Goal: Task Accomplishment & Management: Manage account settings

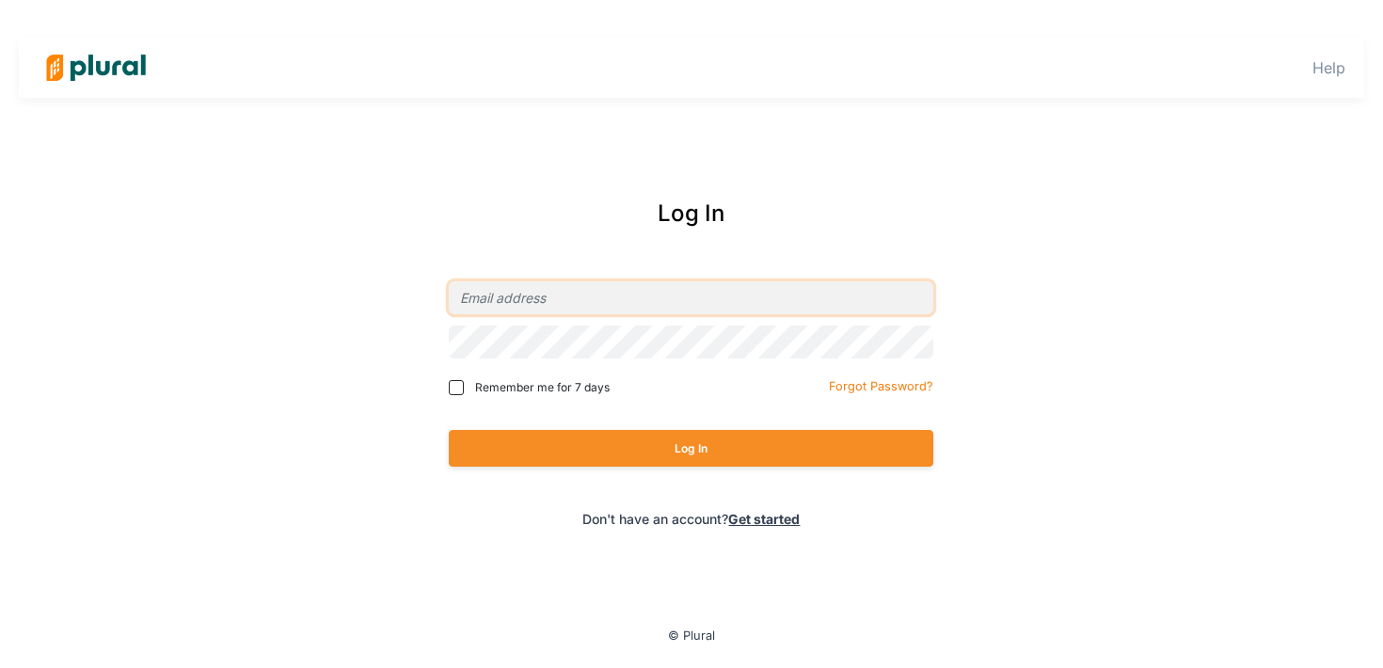
click at [772, 303] on input "email" at bounding box center [691, 297] width 485 height 33
type input "[PERSON_NAME][EMAIL_ADDRESS][DOMAIN_NAME]"
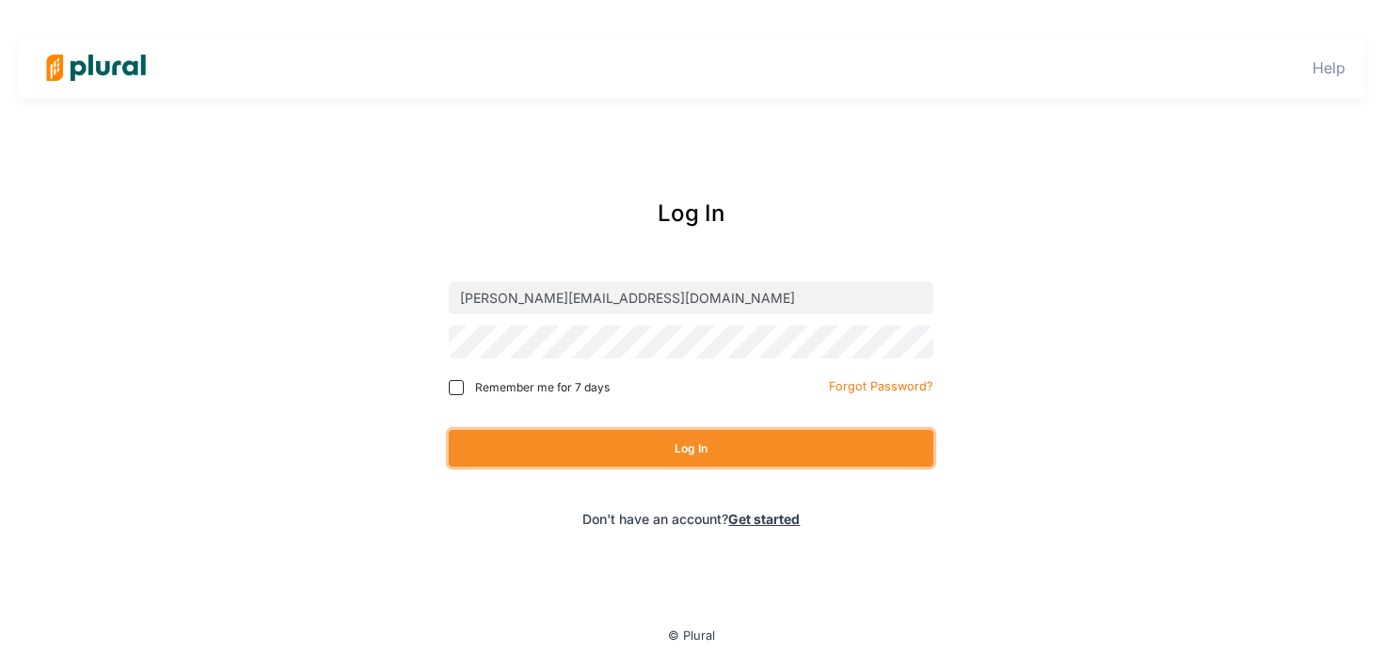
click at [787, 452] on button "Log In" at bounding box center [691, 448] width 485 height 37
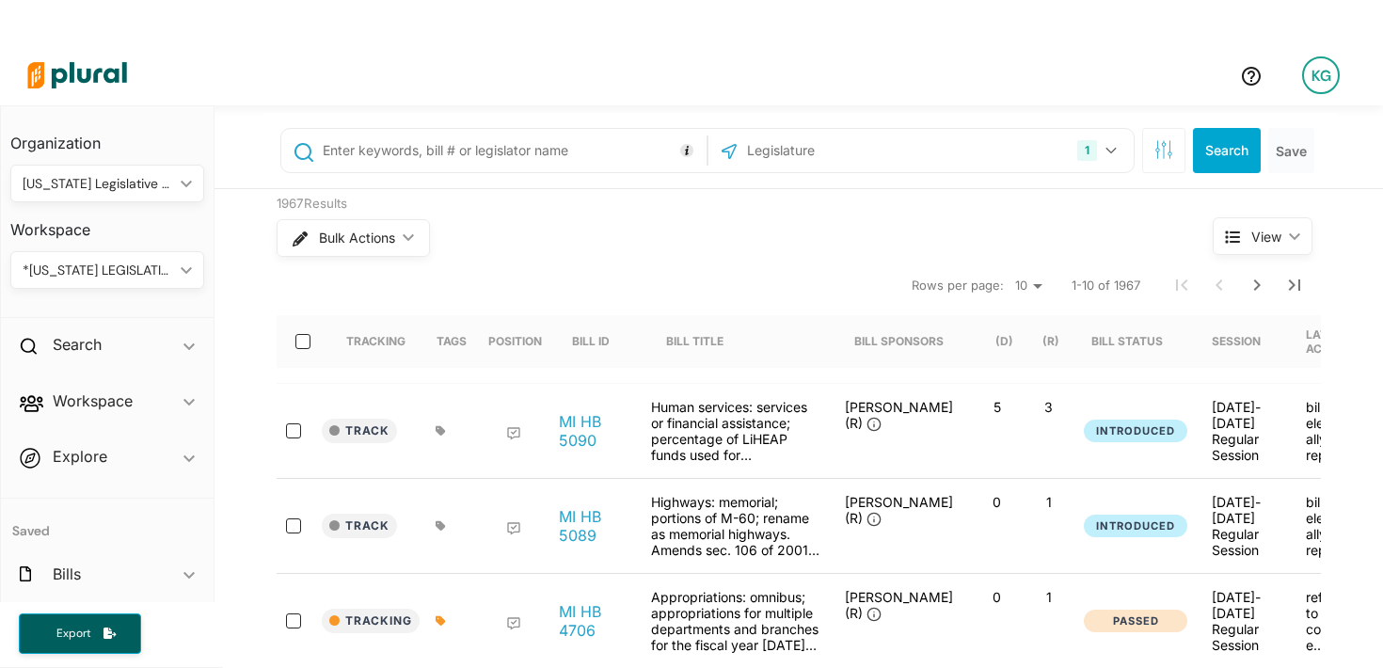
click at [128, 265] on div "*[US_STATE] LEGISLATIVE CONSULTANTS" at bounding box center [98, 271] width 151 height 20
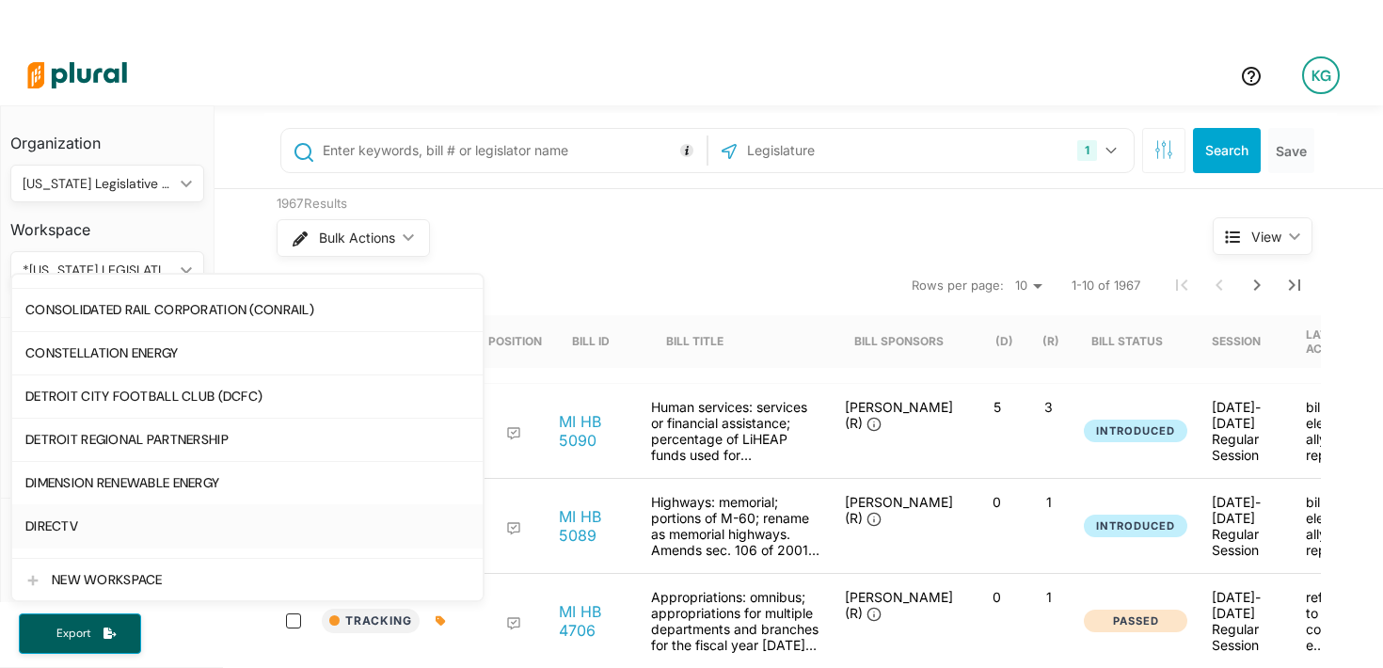
scroll to position [684, 0]
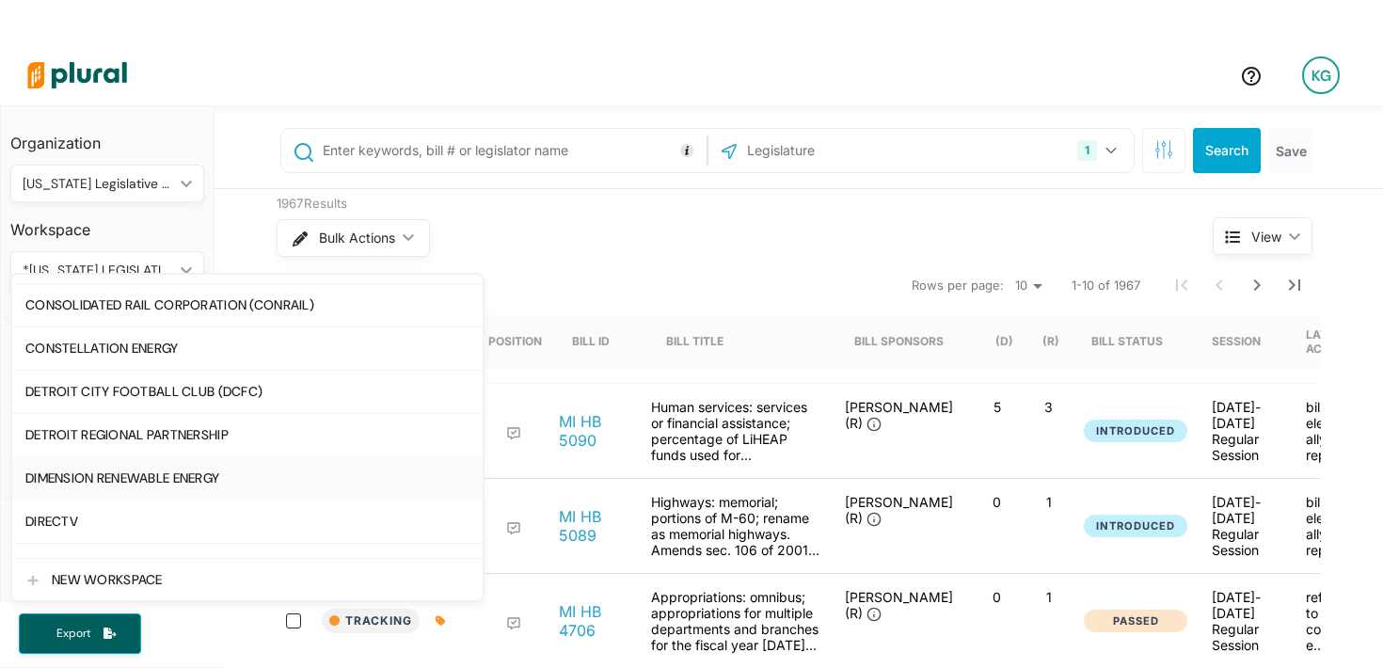
click at [205, 472] on div "DIMENSION RENEWABLE ENERGY" at bounding box center [247, 479] width 444 height 16
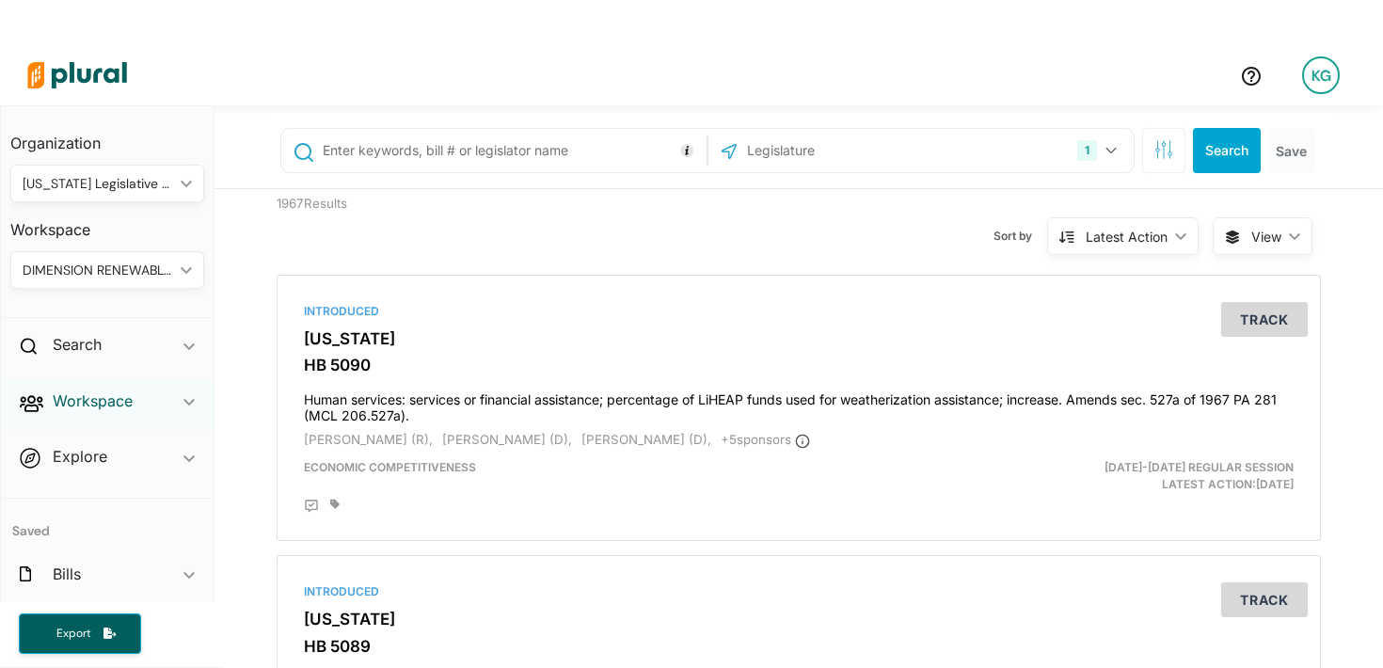
click at [91, 402] on h2 "Workspace" at bounding box center [93, 401] width 80 height 21
click at [96, 438] on h4 "Members" at bounding box center [112, 444] width 166 height 18
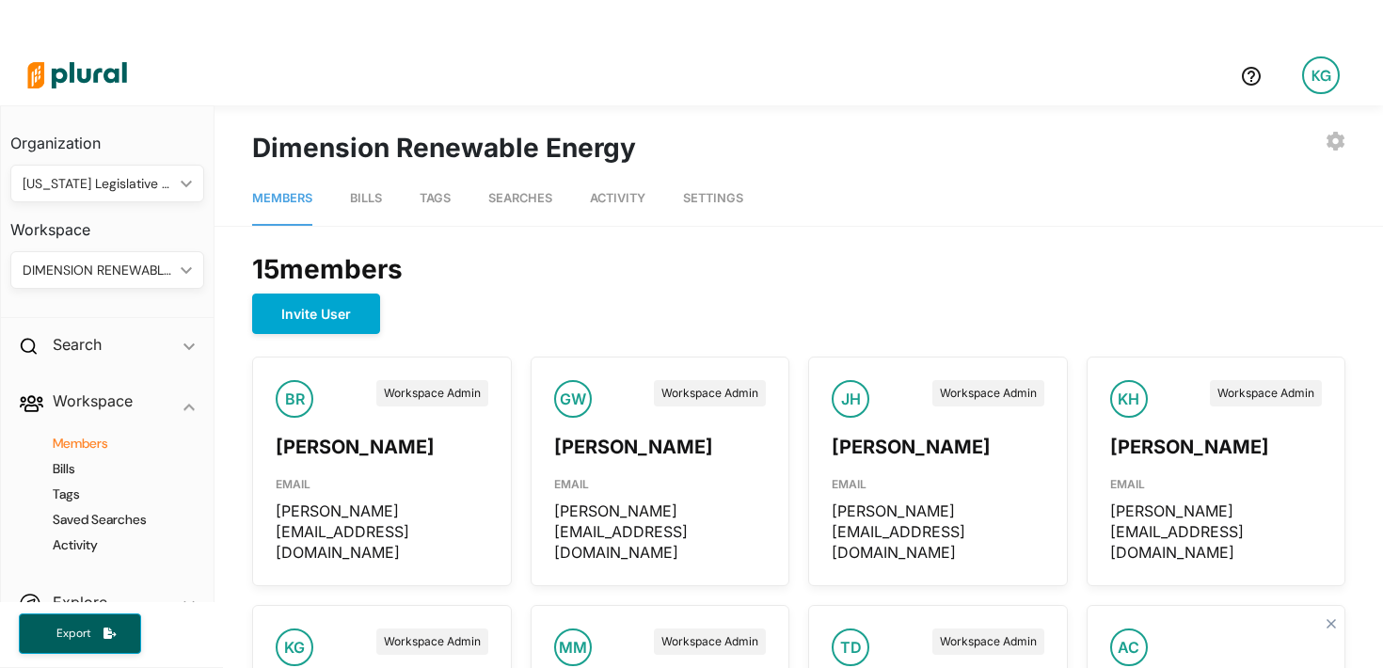
click at [736, 195] on span "Settings" at bounding box center [713, 198] width 60 height 14
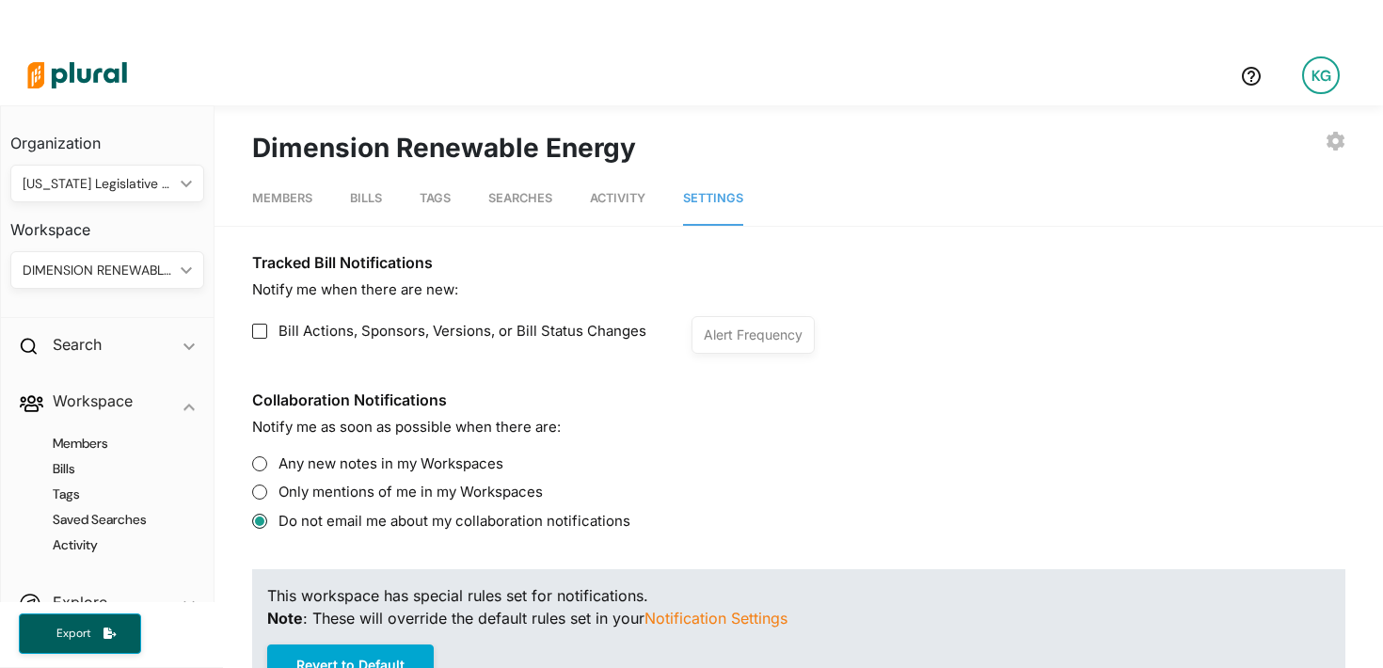
click at [302, 199] on span "Members" at bounding box center [282, 198] width 60 height 14
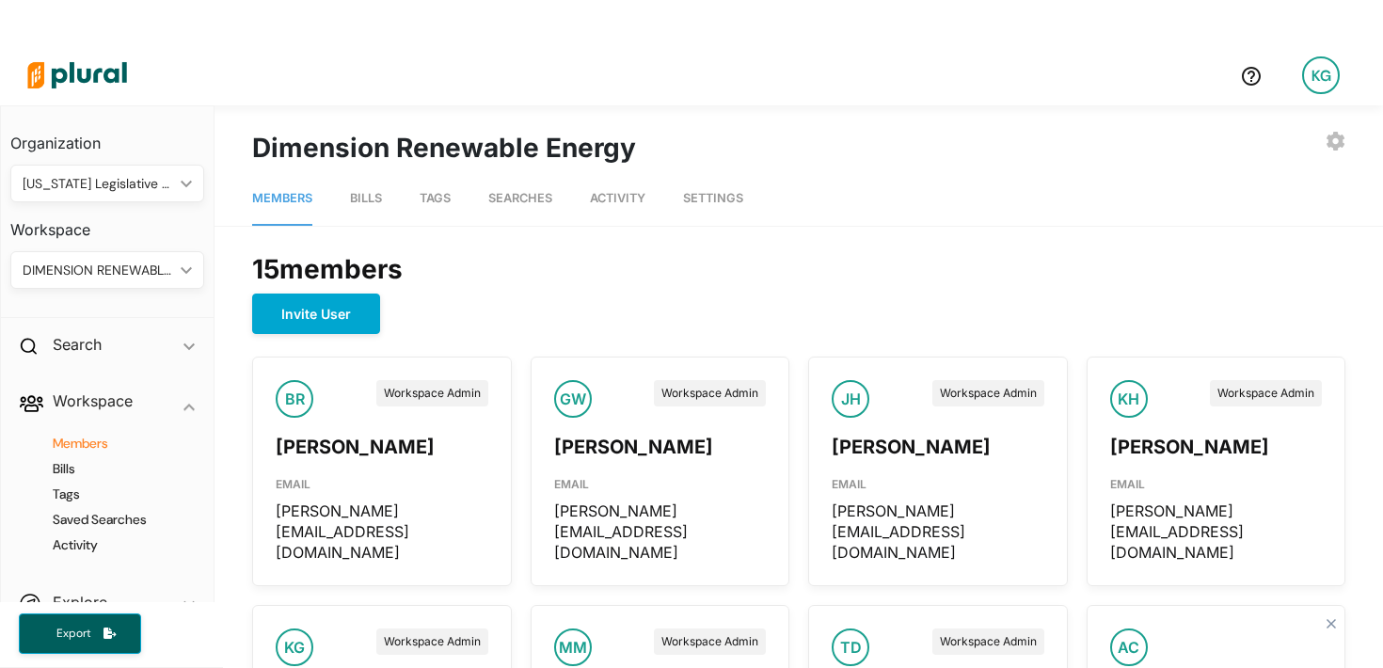
click at [1323, 136] on div "EXPORT BILLS INVITE USER EDIT WORKSPACE LEAVE WORKSPACE DELETE WORKSPACE Dimens…" at bounding box center [799, 148] width 1094 height 40
click at [1341, 136] on icon "button" at bounding box center [1336, 141] width 18 height 19
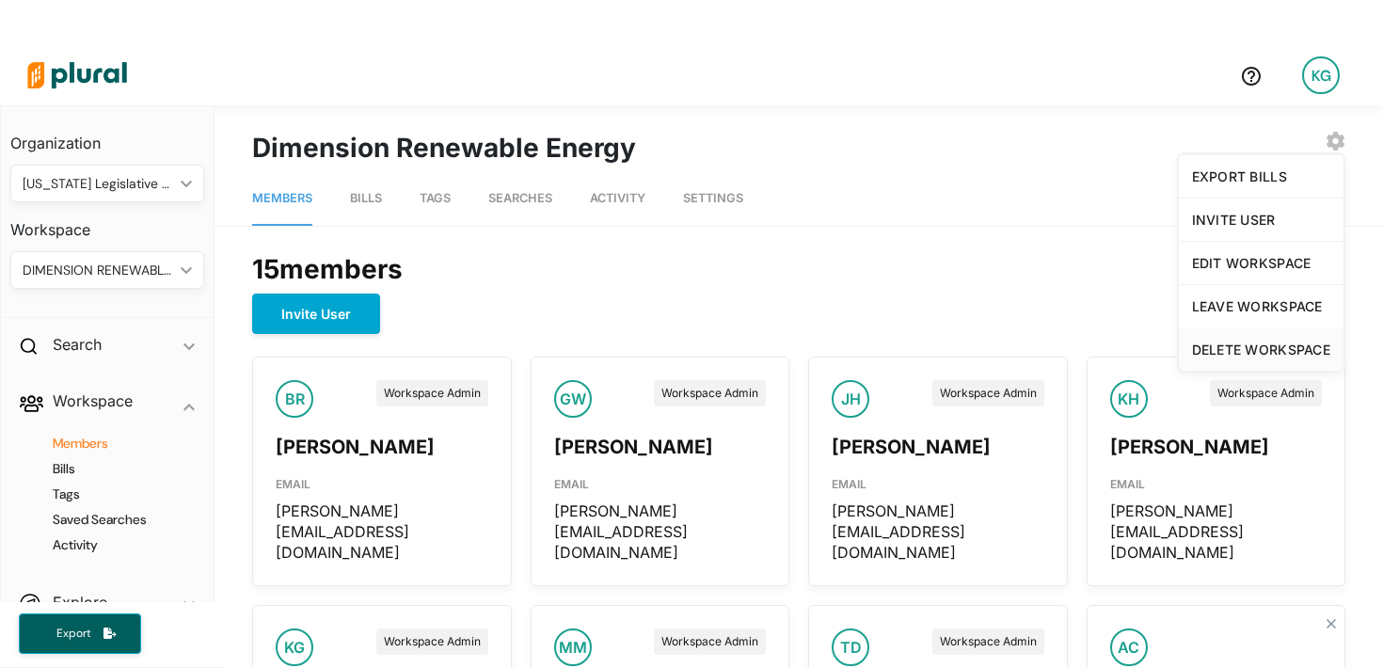
click at [1247, 350] on div "DELETE WORKSPACE" at bounding box center [1261, 350] width 138 height 16
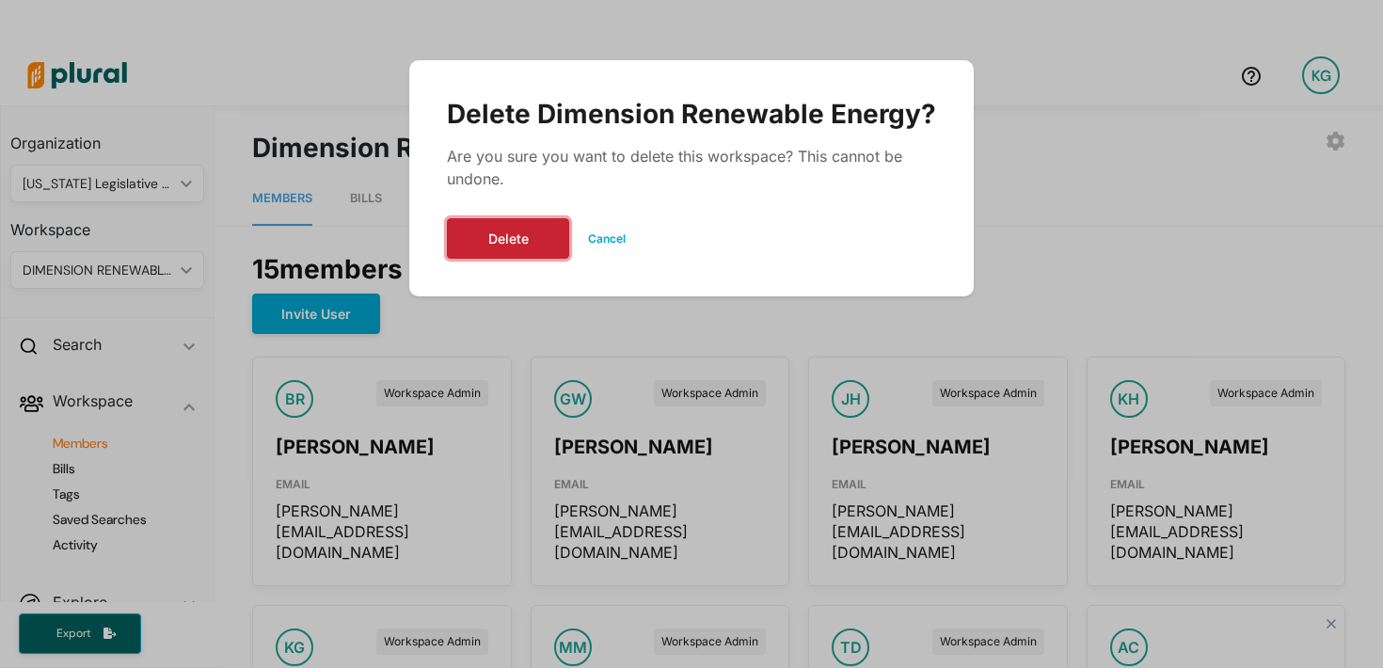
click at [505, 241] on button "Delete" at bounding box center [508, 238] width 122 height 40
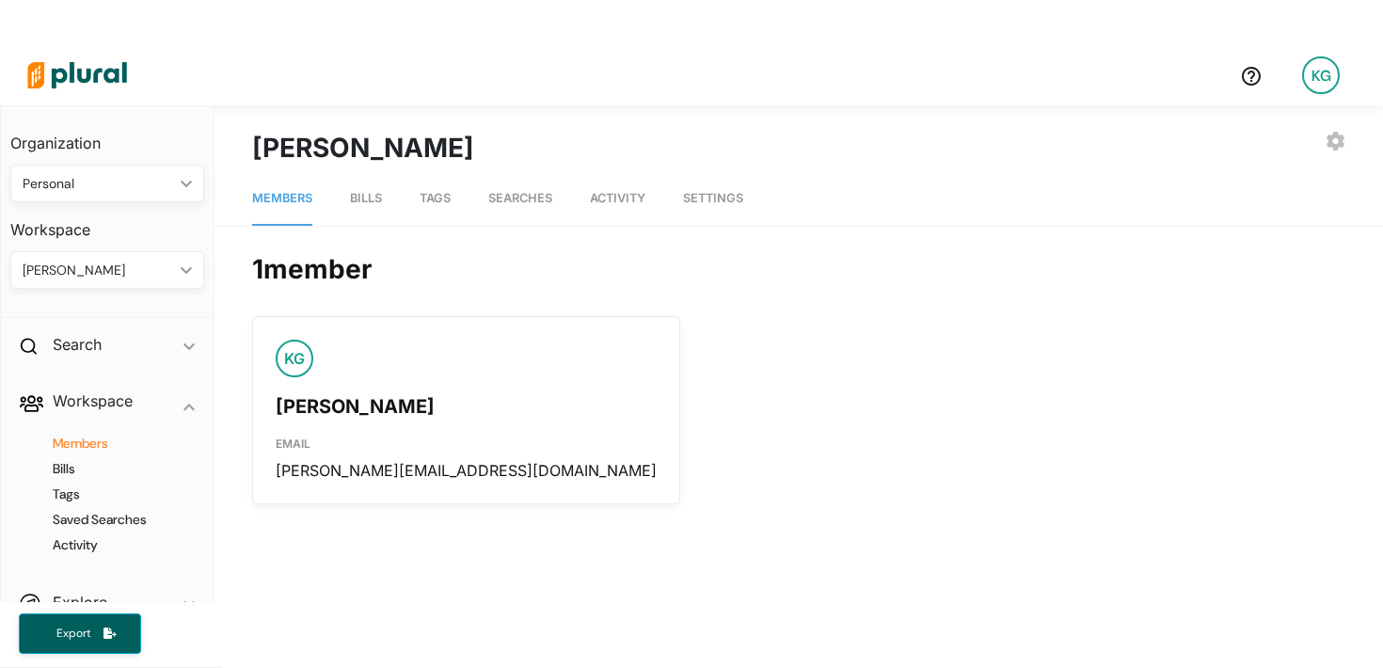
click at [119, 276] on div "[PERSON_NAME]" at bounding box center [98, 271] width 151 height 20
click at [126, 179] on div "Personal" at bounding box center [98, 184] width 151 height 20
click at [67, 370] on div "[US_STATE] Legislative Consultants" at bounding box center [133, 369] width 217 height 16
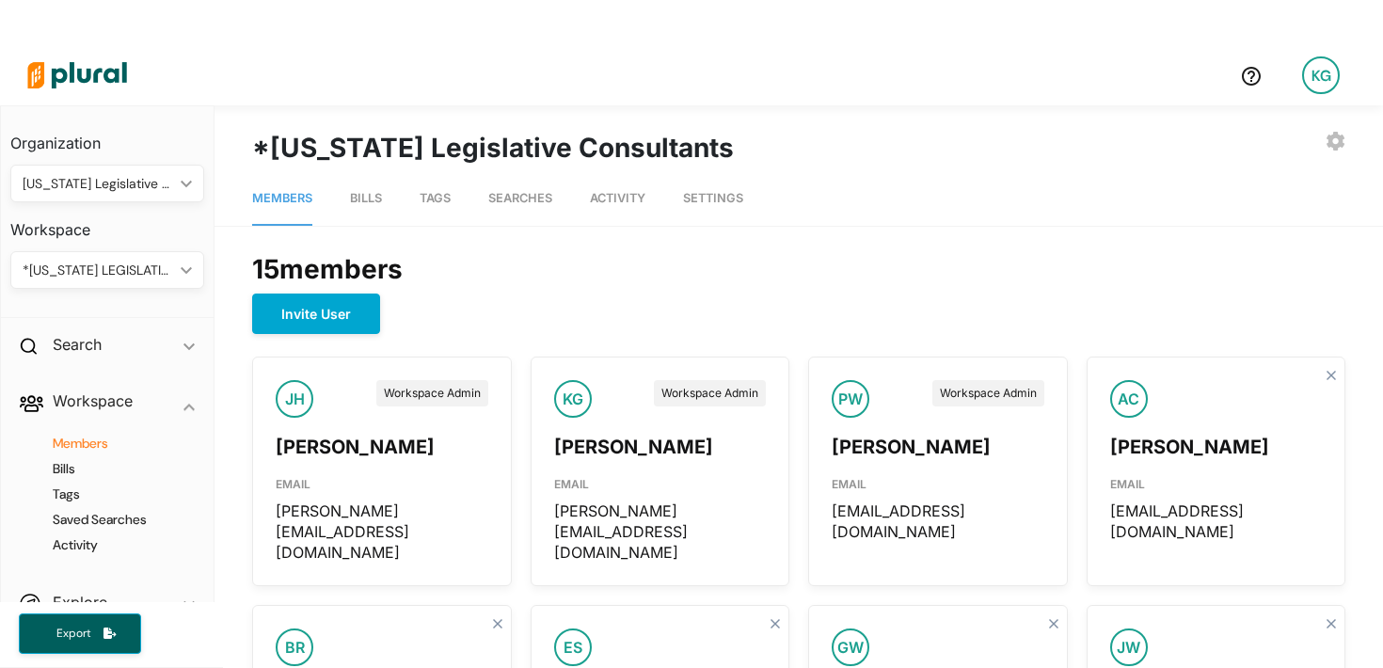
click at [172, 273] on div "*[US_STATE] LEGISLATIVE CONSULTANTS" at bounding box center [98, 271] width 151 height 20
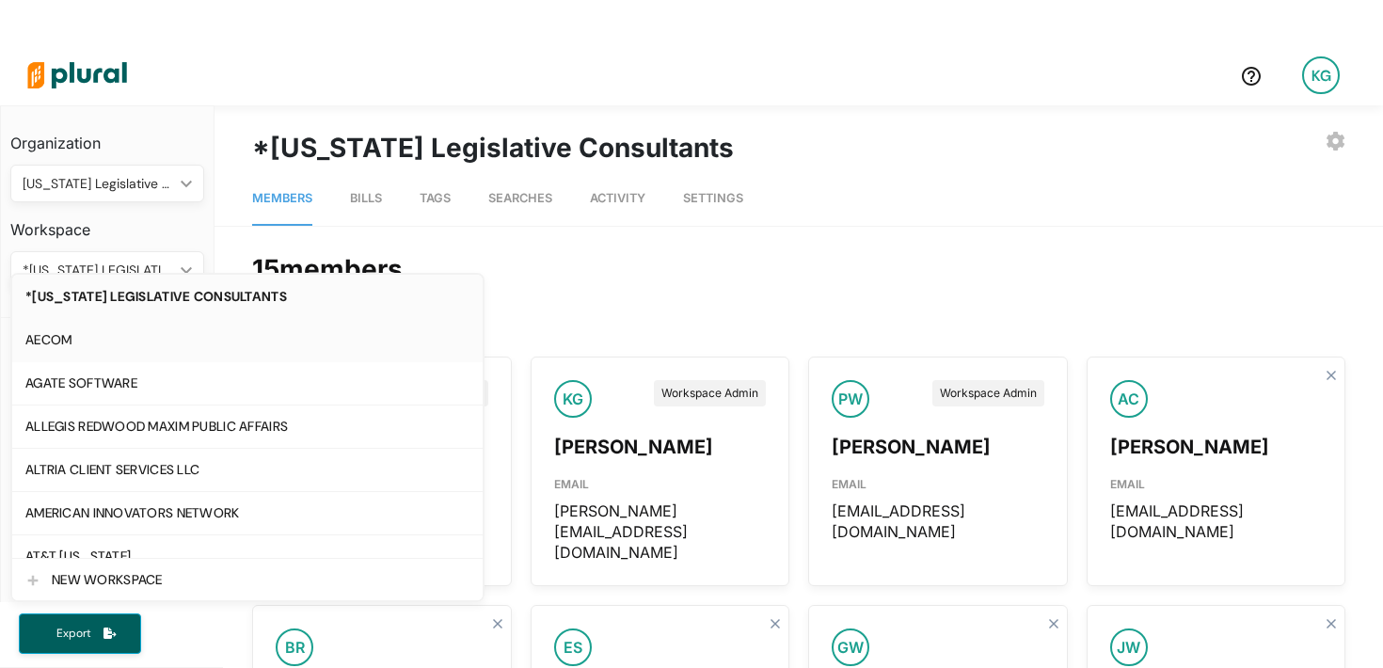
click at [82, 344] on div "AECOM" at bounding box center [247, 340] width 444 height 16
